Goal: Navigation & Orientation: Go to known website

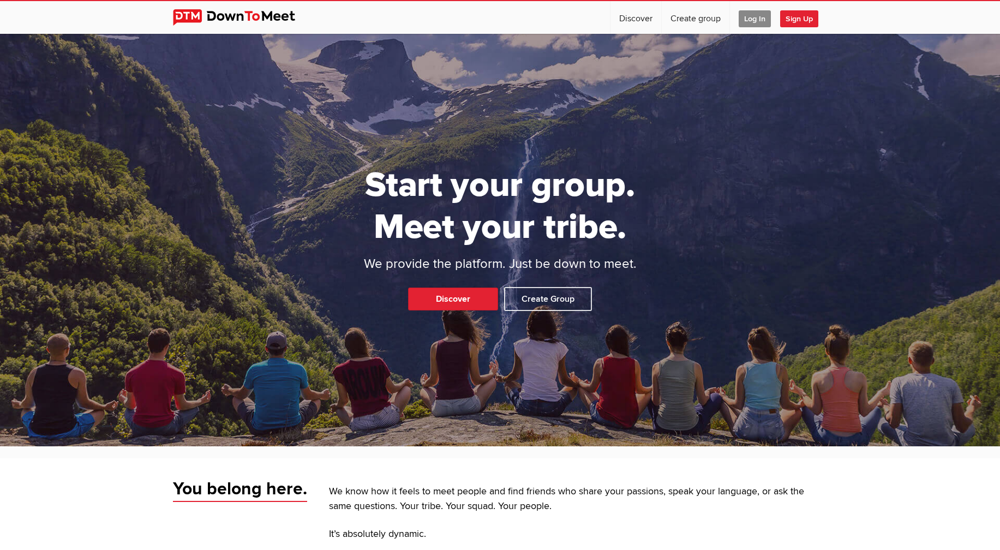
click at [757, 19] on span "Log In" at bounding box center [755, 18] width 32 height 17
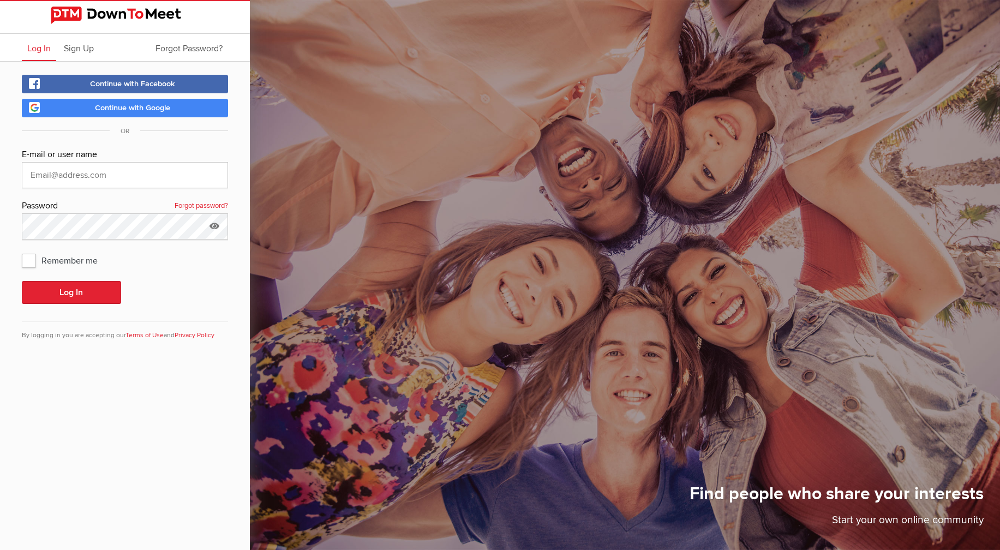
click at [145, 110] on span "Continue with Google" at bounding box center [132, 107] width 75 height 9
click at [193, 377] on div "Log In Sign Up Forgot Password? Continue with Facebook Continue with Google OR …" at bounding box center [125, 275] width 250 height 550
